Goal: Information Seeking & Learning: Learn about a topic

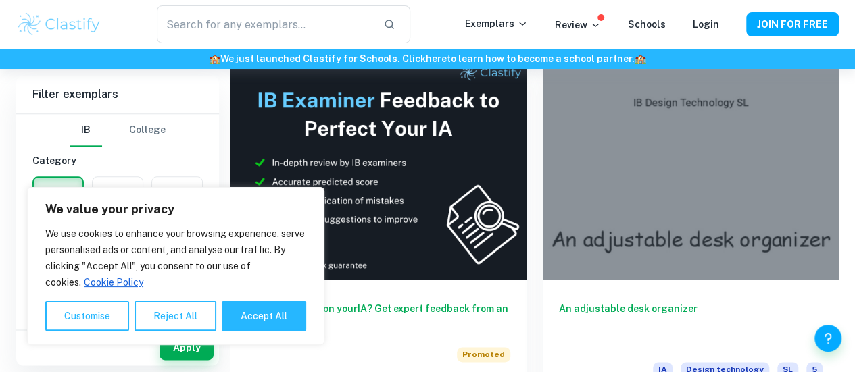
scroll to position [695, 0]
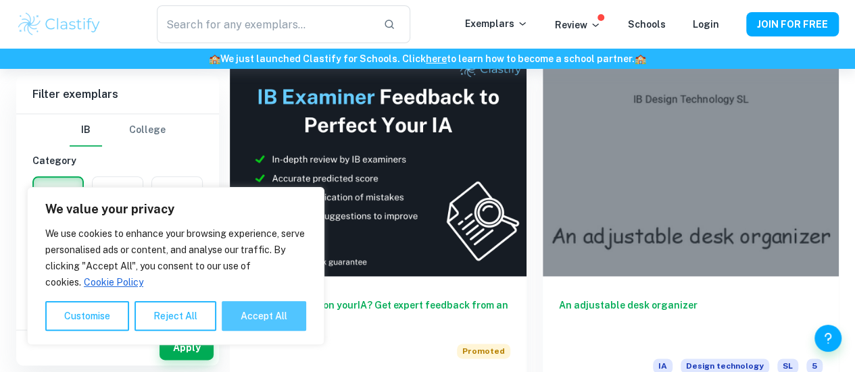
click at [241, 317] on button "Accept All" at bounding box center [264, 316] width 84 height 30
checkbox input "true"
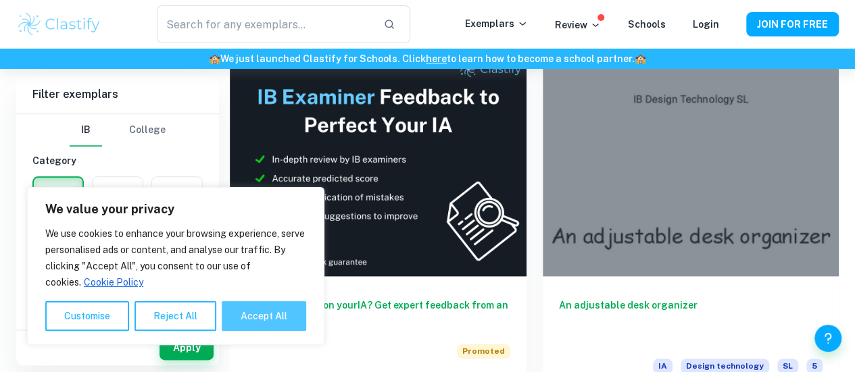
checkbox input "true"
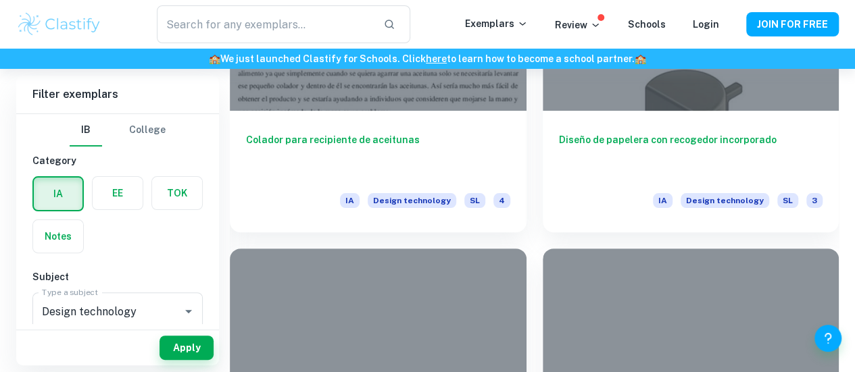
scroll to position [2672, 0]
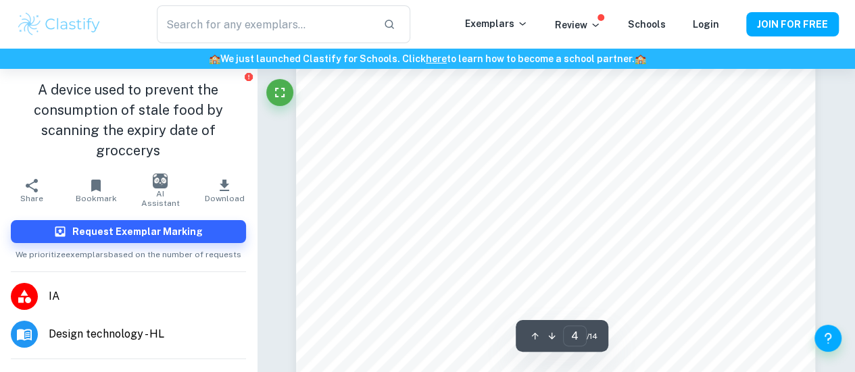
scroll to position [2805, 0]
type input "5"
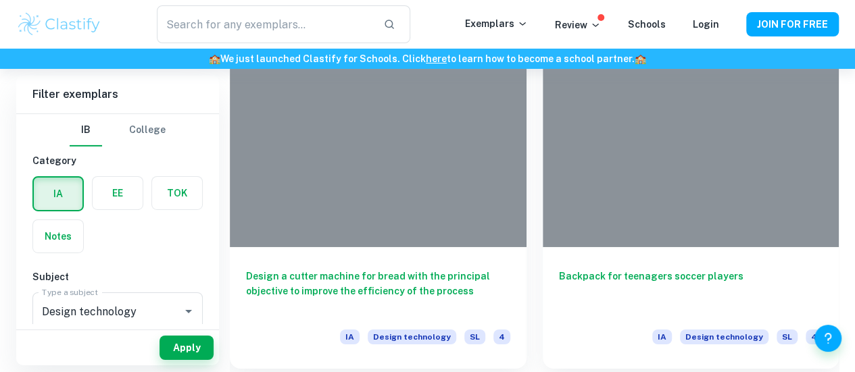
scroll to position [2164, 0]
click at [118, 187] on label "button" at bounding box center [118, 193] width 50 height 32
click at [0, 0] on input "radio" at bounding box center [0, 0] width 0 height 0
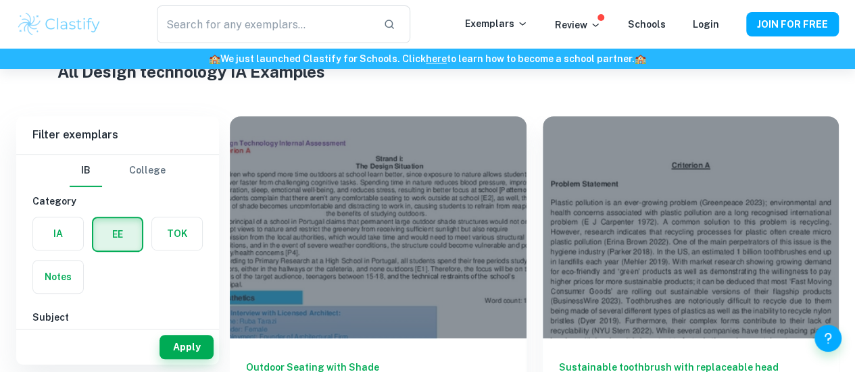
scroll to position [272, 0]
click at [113, 235] on label "button" at bounding box center [117, 235] width 49 height 32
click at [0, 0] on input "radio" at bounding box center [0, 0] width 0 height 0
click at [168, 342] on button "Apply" at bounding box center [187, 348] width 54 height 24
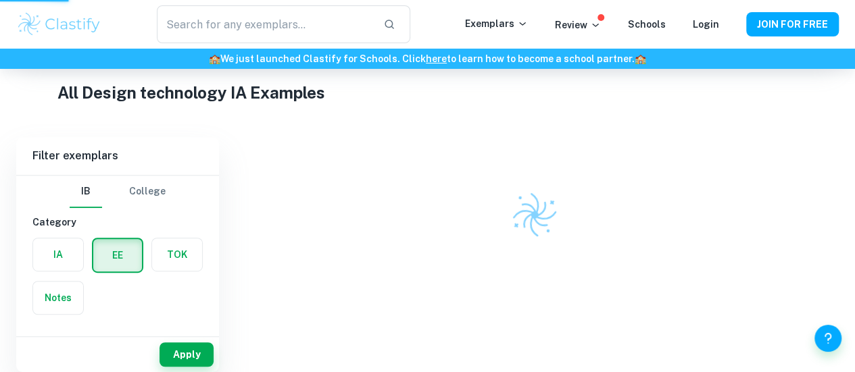
scroll to position [225, 0]
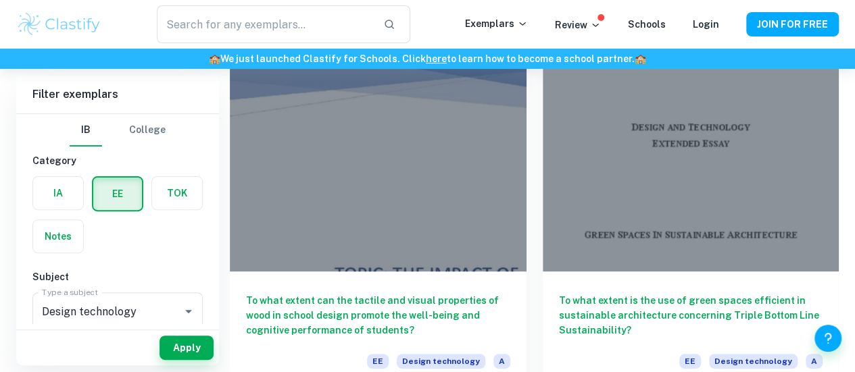
scroll to position [122, 0]
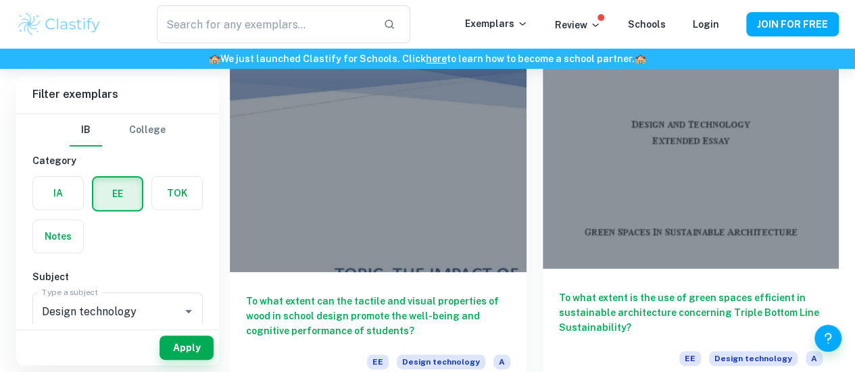
click at [559, 291] on h6 "To what extent is the use of green spaces efficient in sustainable architecture…" at bounding box center [691, 313] width 264 height 45
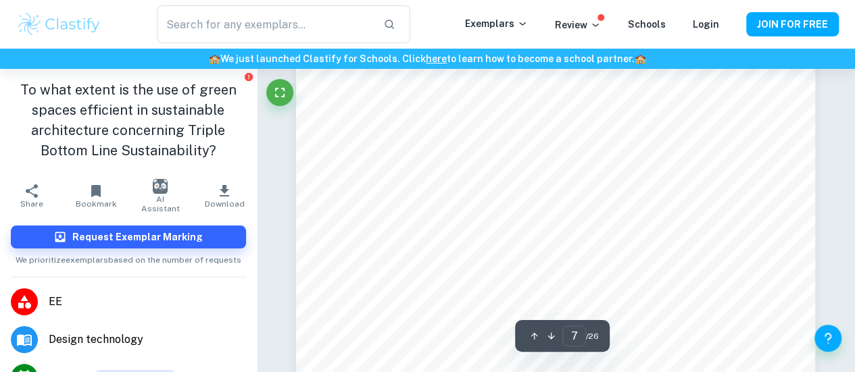
scroll to position [4291, 0]
type input "10"
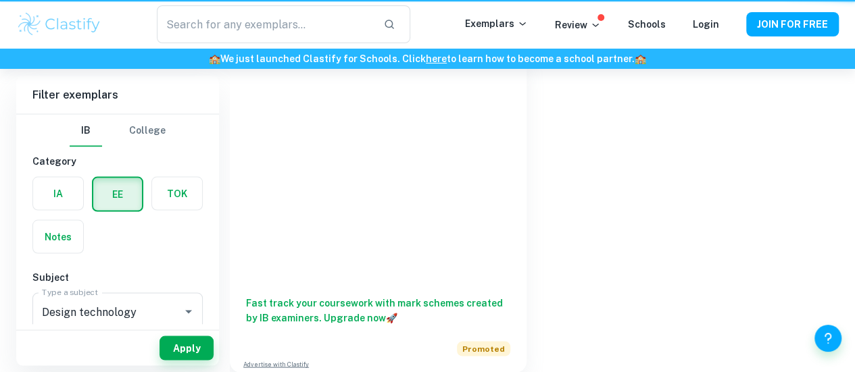
scroll to position [122, 0]
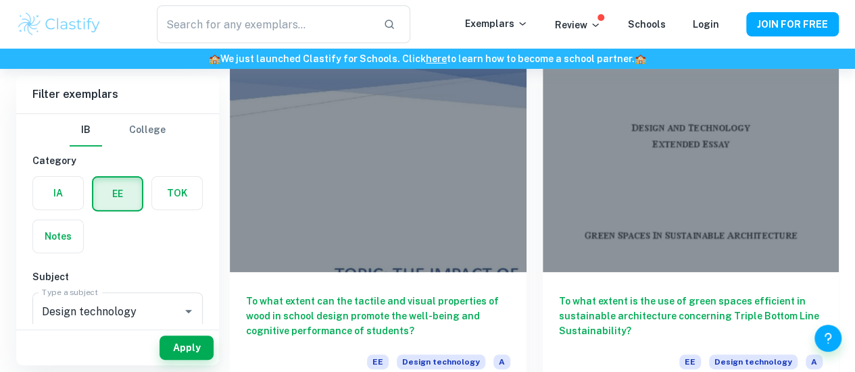
click at [164, 195] on label "button" at bounding box center [177, 193] width 50 height 32
click at [0, 0] on input "radio" at bounding box center [0, 0] width 0 height 0
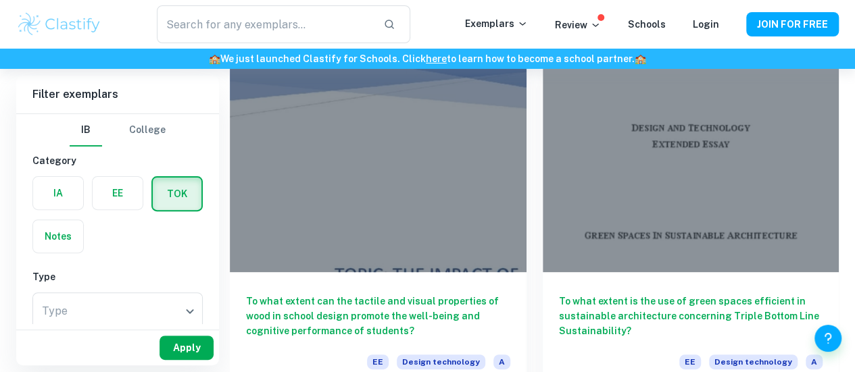
click at [192, 353] on button "Apply" at bounding box center [187, 348] width 54 height 24
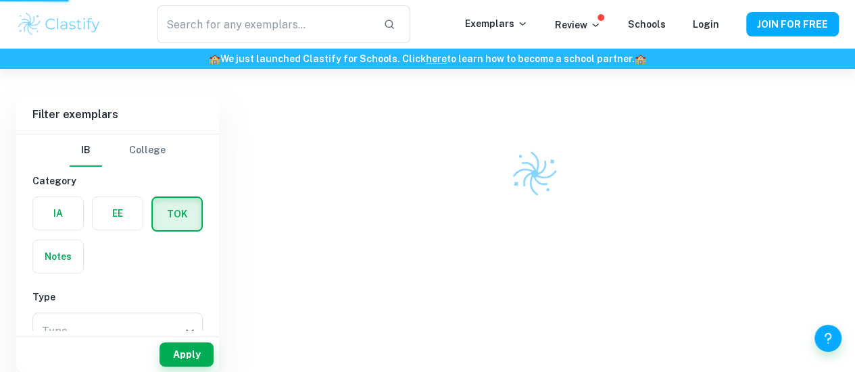
scroll to position [69, 0]
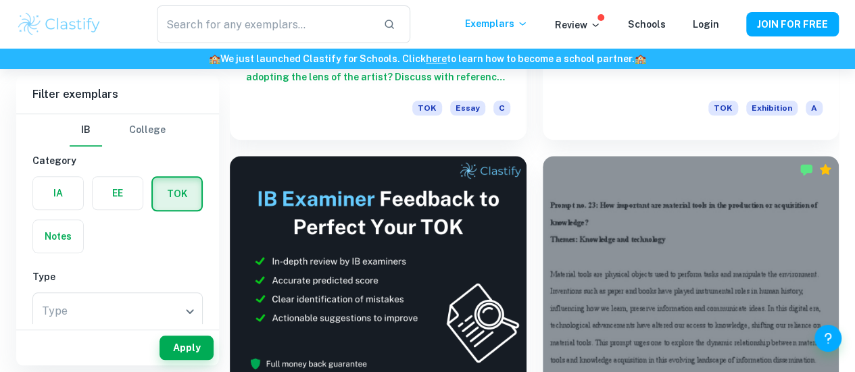
scroll to position [595, 0]
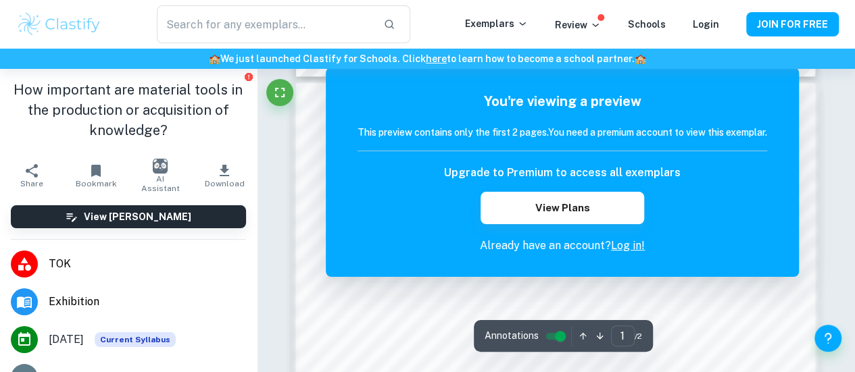
scroll to position [739, 0]
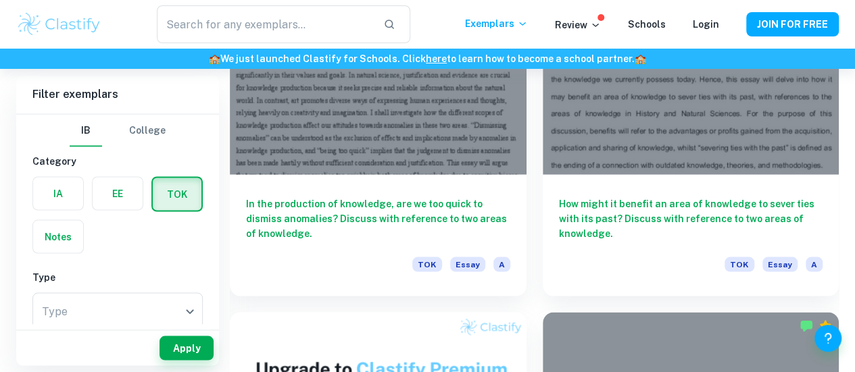
scroll to position [1158, 0]
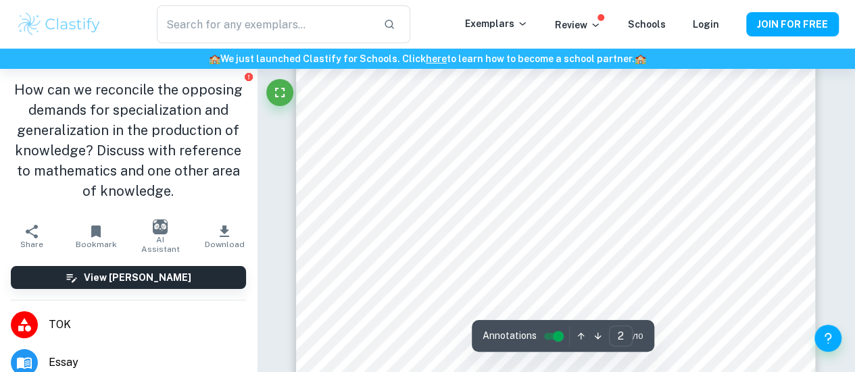
scroll to position [1031, 0]
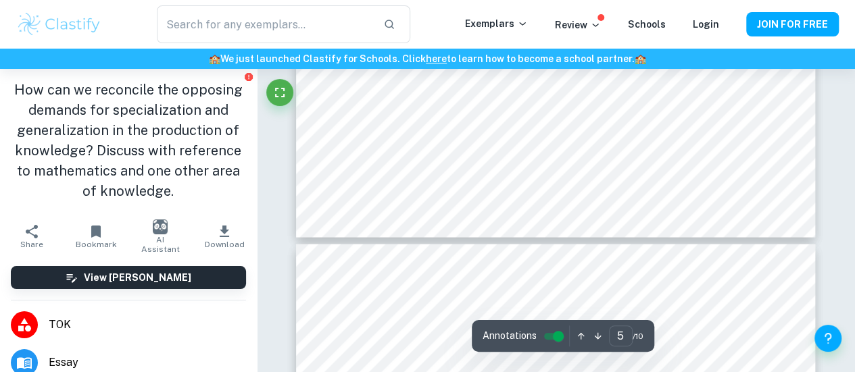
type input "6"
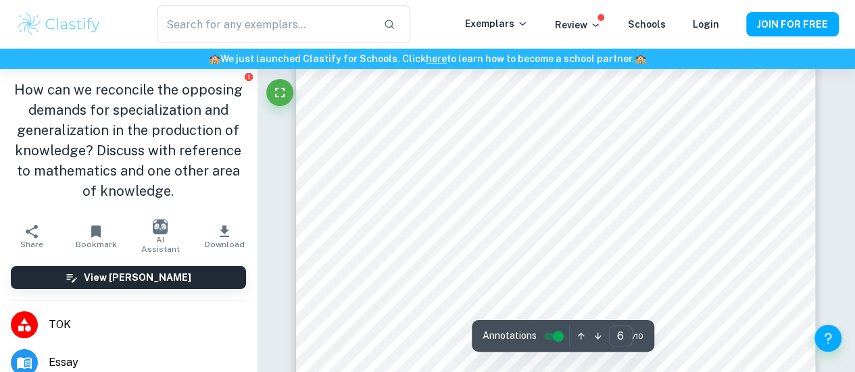
scroll to position [3902, 0]
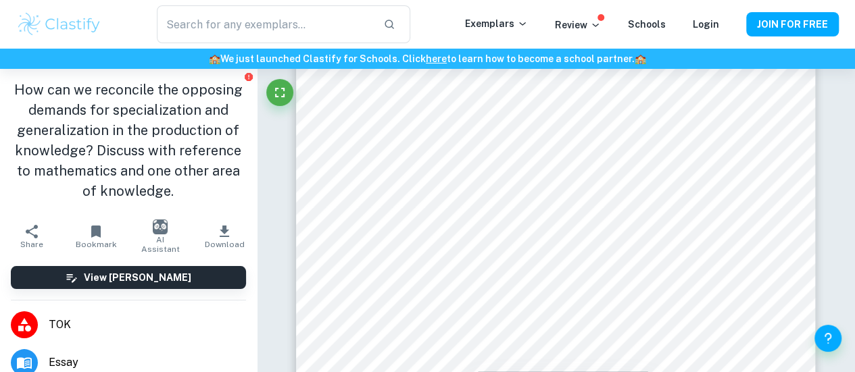
scroll to position [1158, 0]
